Goal: Task Accomplishment & Management: Manage account settings

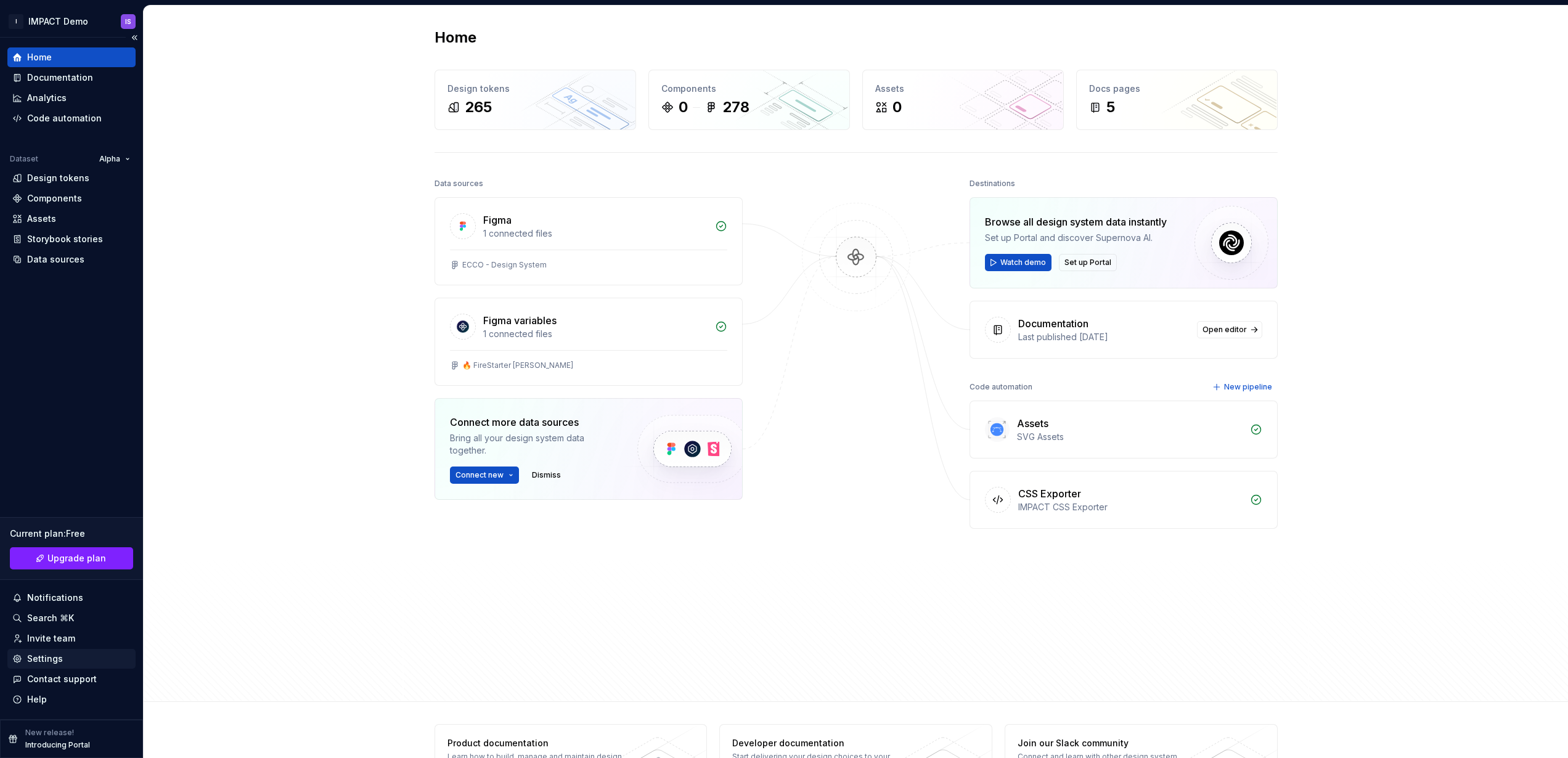
click at [49, 655] on div "Settings" at bounding box center [45, 658] width 36 height 12
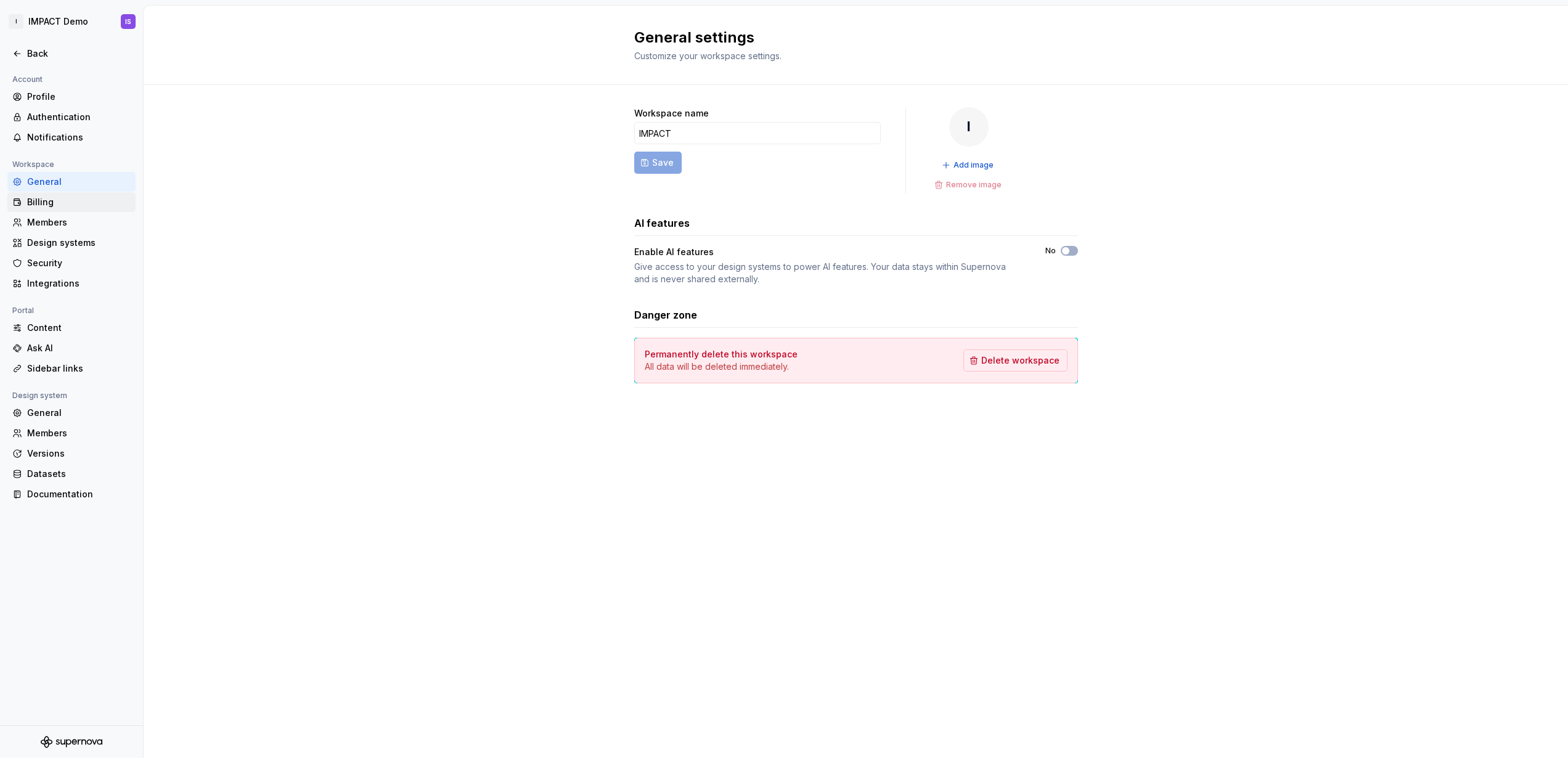
click at [49, 206] on div "Billing" at bounding box center [79, 202] width 103 height 12
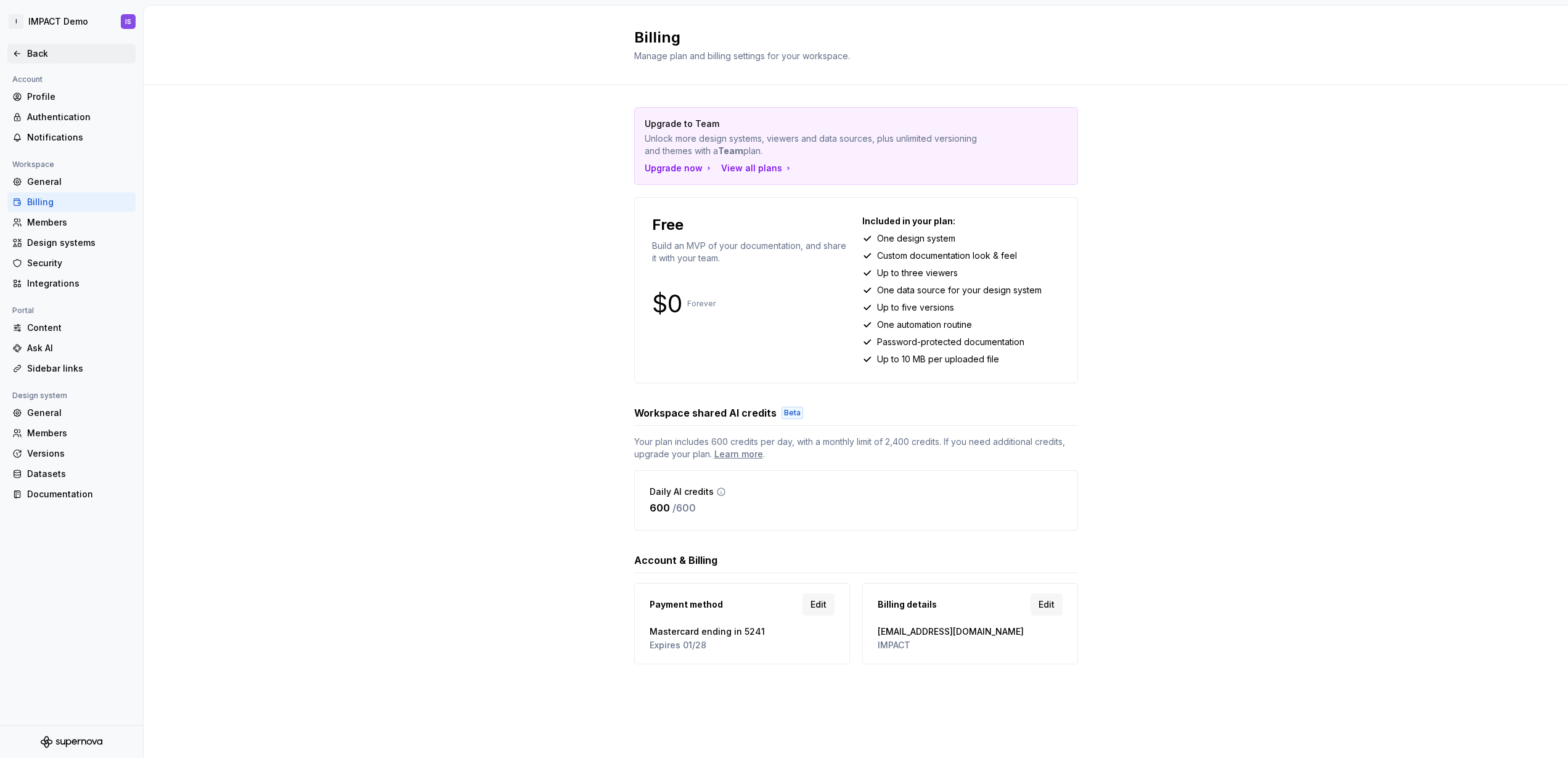
click at [29, 50] on div "Back" at bounding box center [79, 54] width 103 height 12
